Goal: Transaction & Acquisition: Purchase product/service

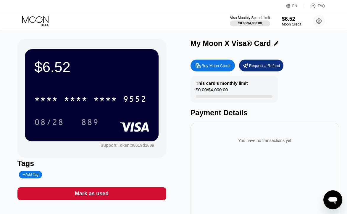
click at [34, 19] on icon at bounding box center [36, 21] width 28 height 10
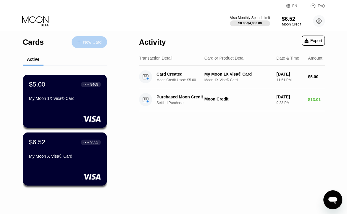
click at [93, 42] on div "New Card" at bounding box center [92, 42] width 18 height 5
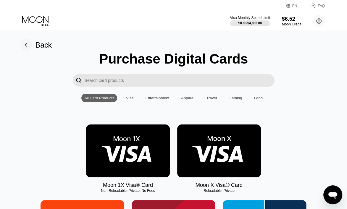
click at [146, 155] on img at bounding box center [128, 151] width 84 height 53
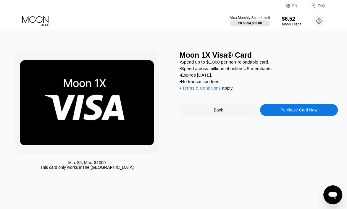
click at [275, 116] on div "Purchase Card Now" at bounding box center [299, 110] width 78 height 12
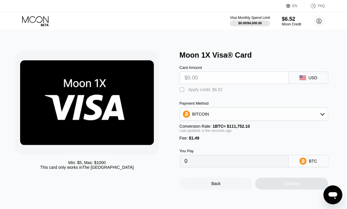
click at [228, 75] on input "text" at bounding box center [234, 78] width 99 height 12
type input "$5"
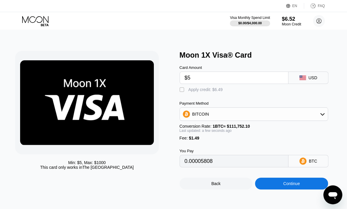
type input "0.00005808"
type input "$5"
click at [209, 92] on div "Apply credit: $6.49" at bounding box center [205, 89] width 34 height 5
type input "0"
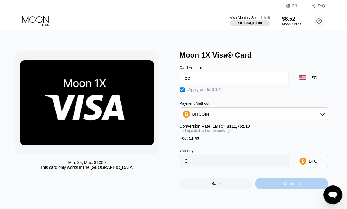
click at [276, 190] on div "Continue" at bounding box center [291, 184] width 73 height 12
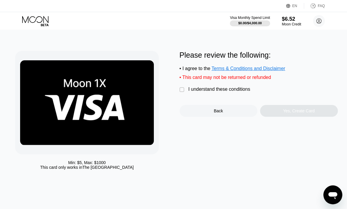
click at [211, 92] on div "I understand these conditions" at bounding box center [219, 89] width 62 height 5
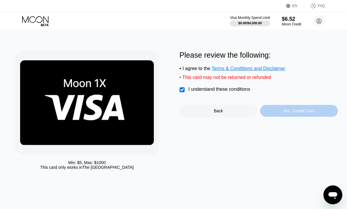
click at [278, 117] on div "Yes, Create Card" at bounding box center [299, 111] width 78 height 12
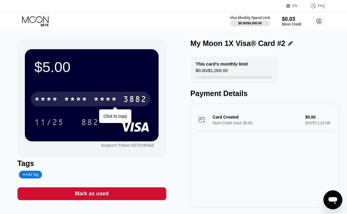
click at [86, 99] on div "* * * *" at bounding box center [76, 99] width 24 height 9
click at [110, 101] on div "2759" at bounding box center [105, 99] width 24 height 9
click at [136, 100] on div "3882" at bounding box center [135, 99] width 24 height 9
click at [124, 98] on div "3882" at bounding box center [135, 99] width 24 height 9
